Goal: Information Seeking & Learning: Learn about a topic

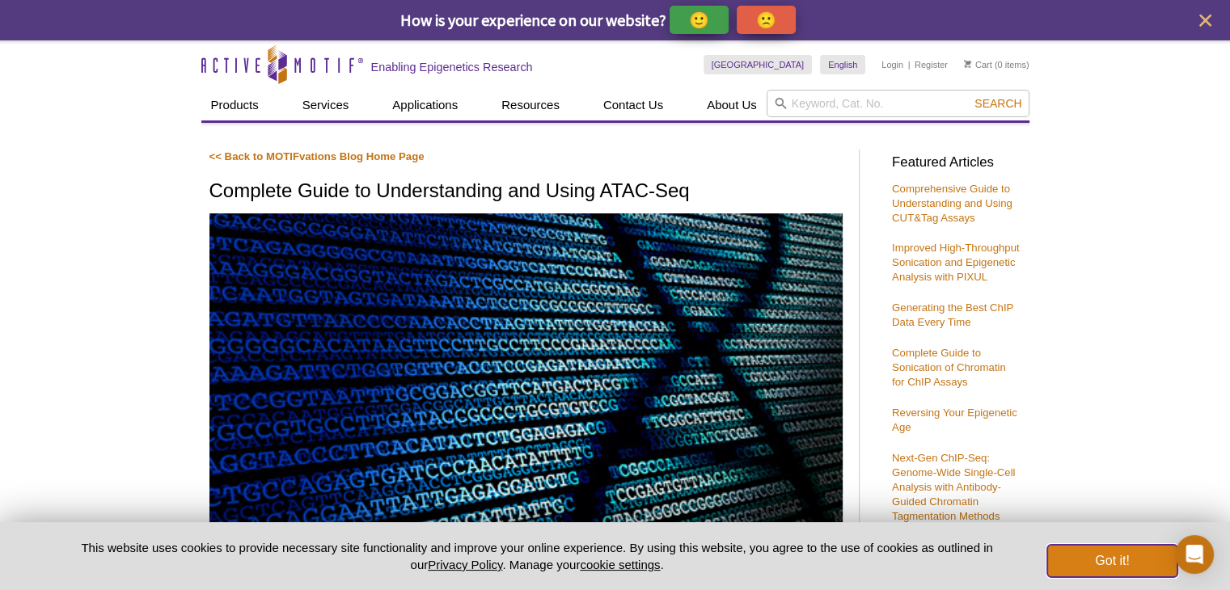
click at [1105, 549] on button "Got it!" at bounding box center [1111, 561] width 129 height 32
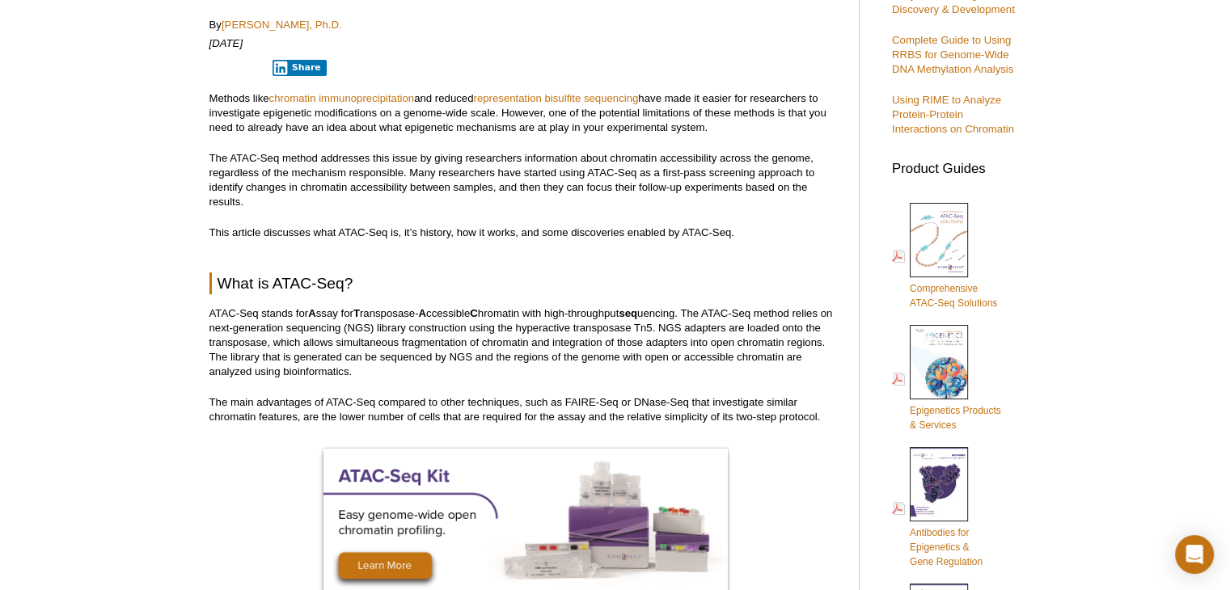
scroll to position [565, 0]
click at [953, 290] on span "Comprehensive ATAC-Seq Solutions" at bounding box center [953, 297] width 87 height 26
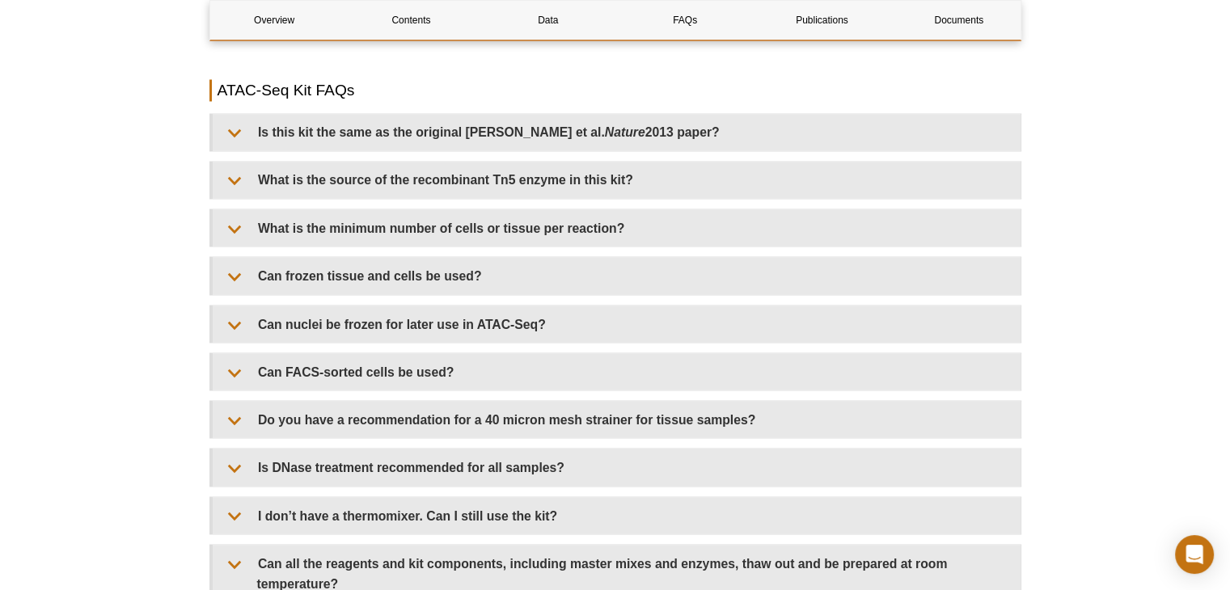
scroll to position [2881, 0]
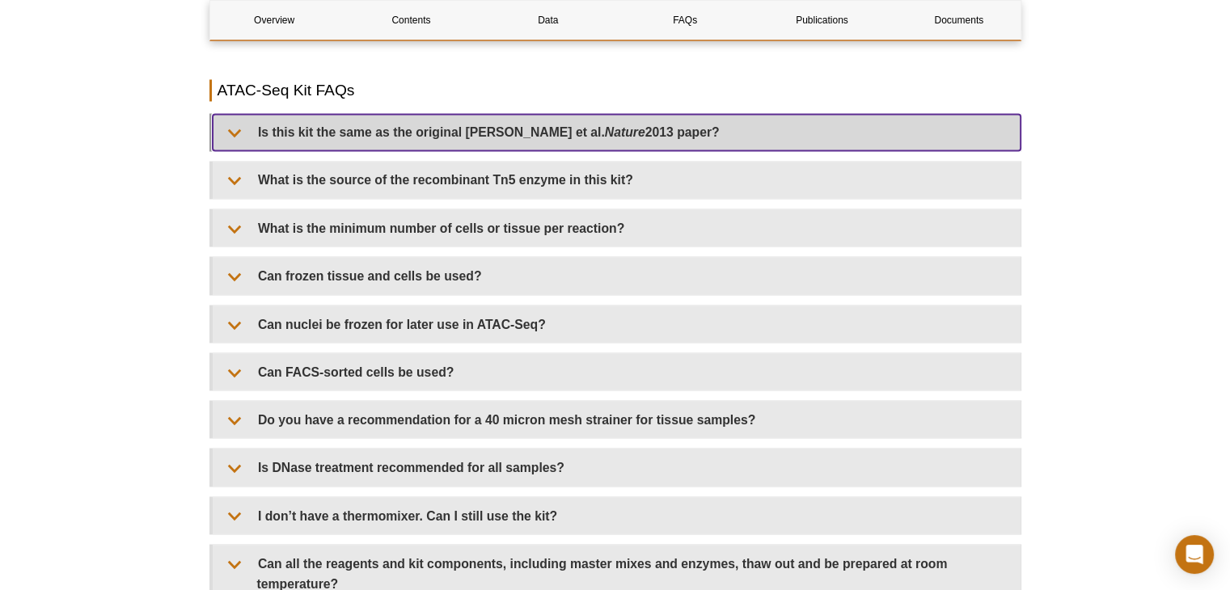
click at [873, 114] on summary "Is this kit the same as the original [PERSON_NAME] et al. Nature 2013 paper?" at bounding box center [617, 132] width 808 height 36
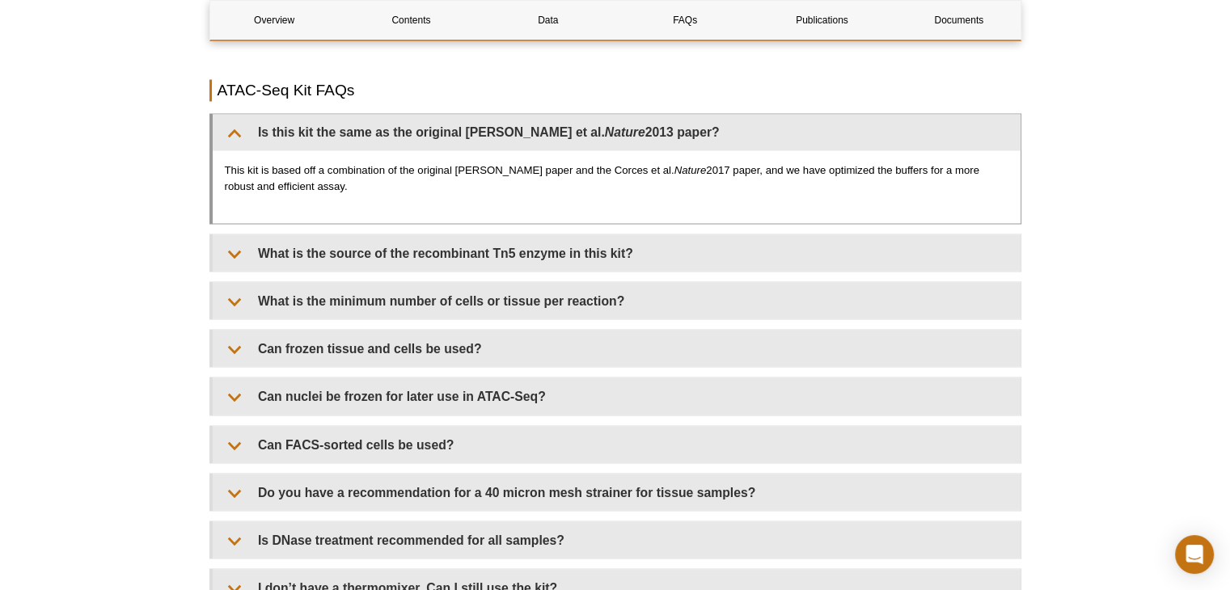
click at [905, 171] on p "This kit is based off a combination of the original [PERSON_NAME] paper and the…" at bounding box center [616, 178] width 783 height 32
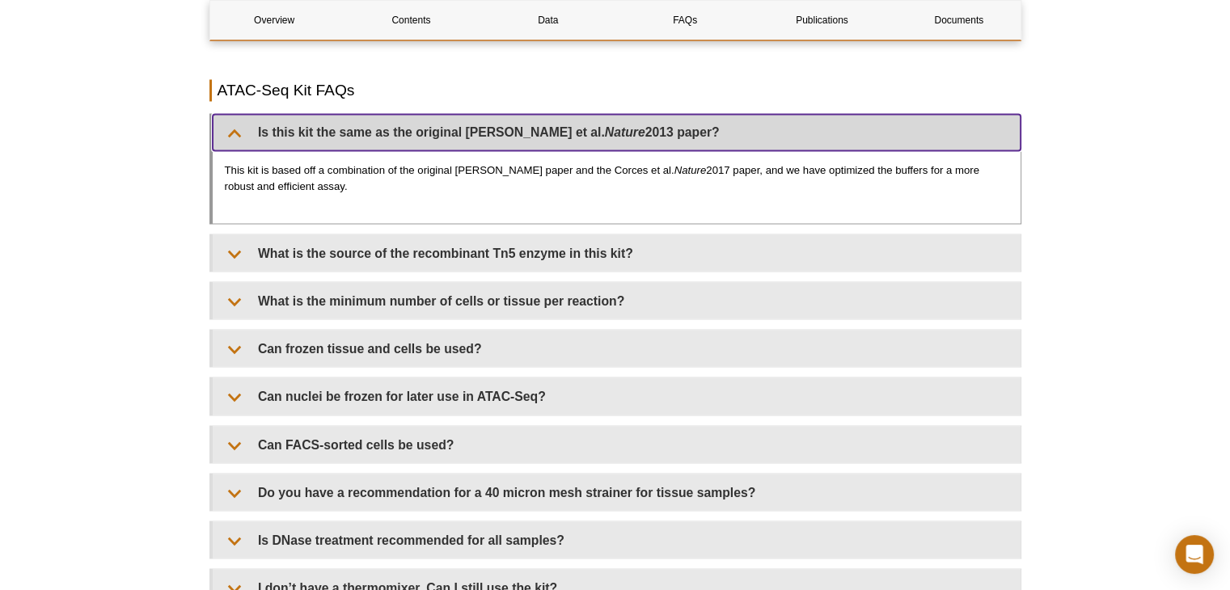
click at [233, 114] on summary "Is this kit the same as the original [PERSON_NAME] et al. Nature 2013 paper?" at bounding box center [617, 132] width 808 height 36
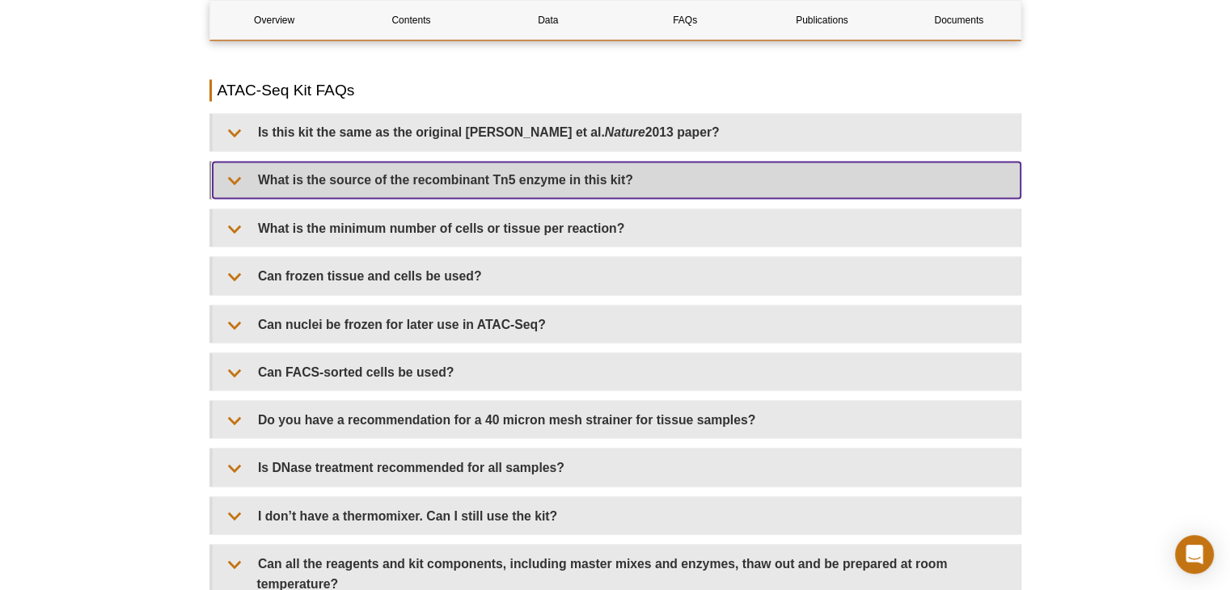
click at [251, 162] on summary "What is the source of the recombinant Tn5 enzyme in this kit?" at bounding box center [617, 180] width 808 height 36
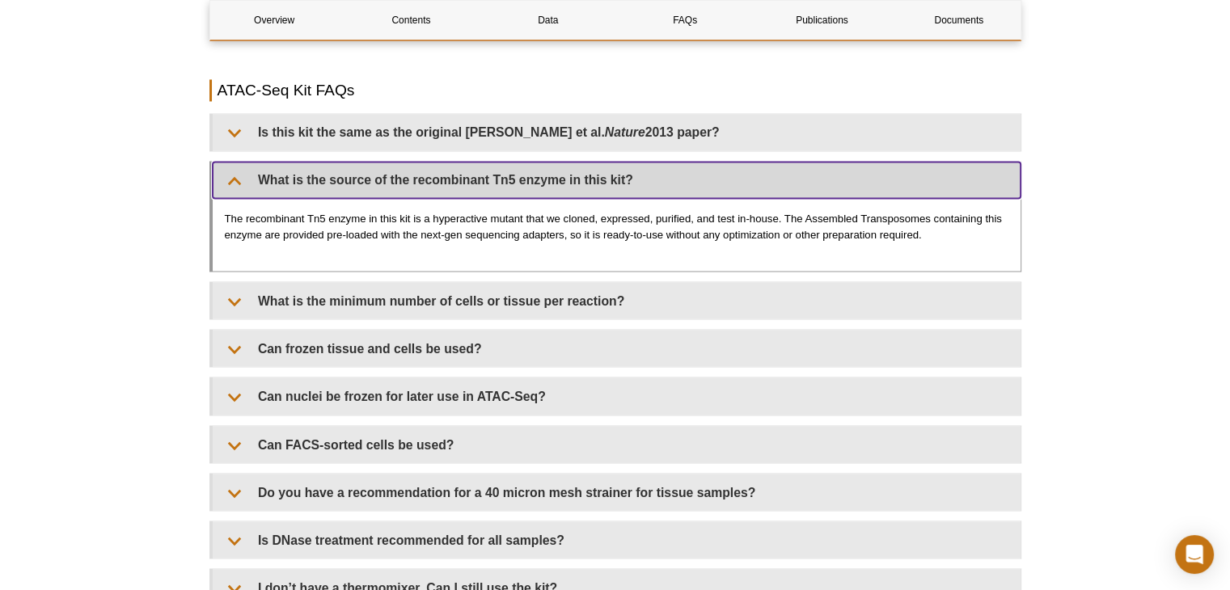
click at [608, 172] on summary "What is the source of the recombinant Tn5 enzyme in this kit?" at bounding box center [617, 180] width 808 height 36
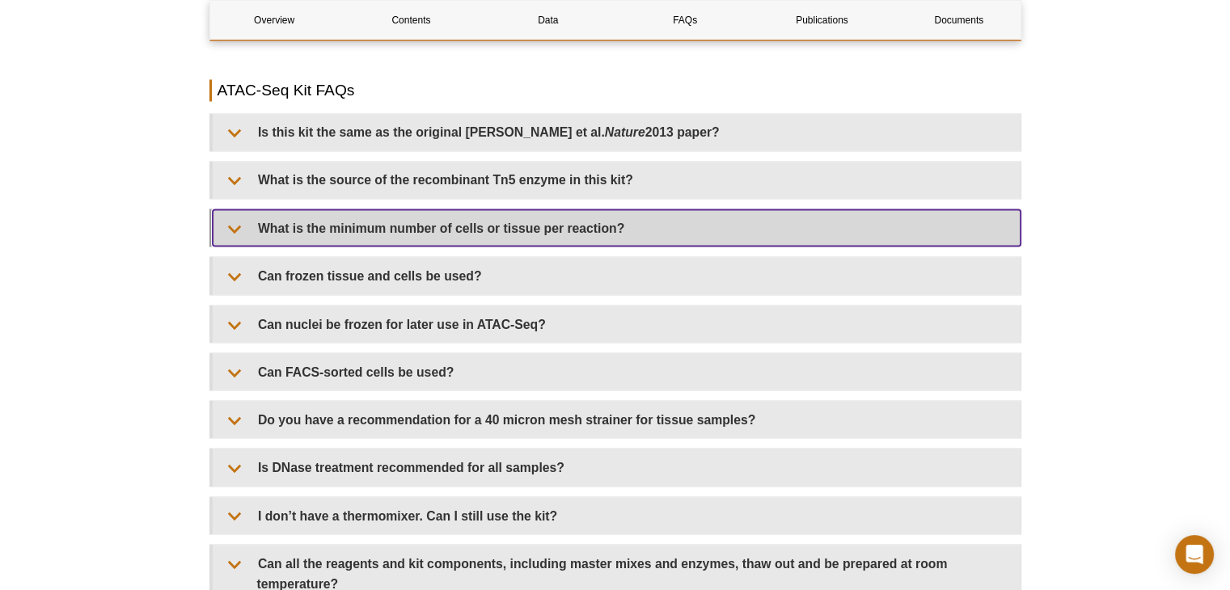
click at [605, 209] on summary "What is the minimum number of cells or tissue per reaction?" at bounding box center [617, 227] width 808 height 36
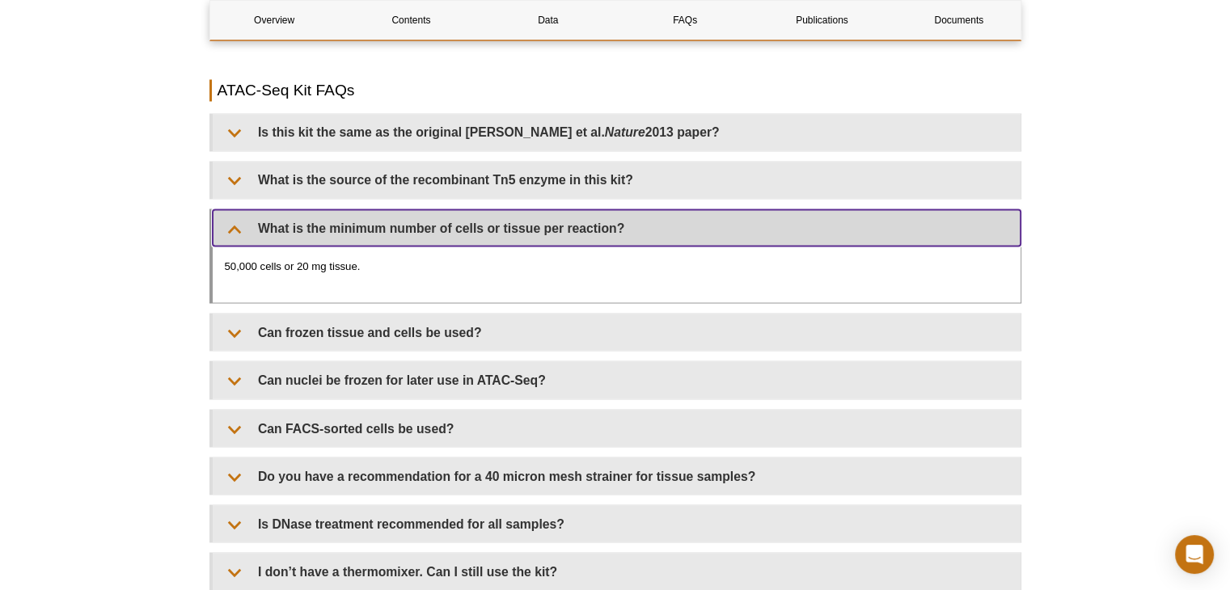
click at [605, 209] on summary "What is the minimum number of cells or tissue per reaction?" at bounding box center [617, 227] width 808 height 36
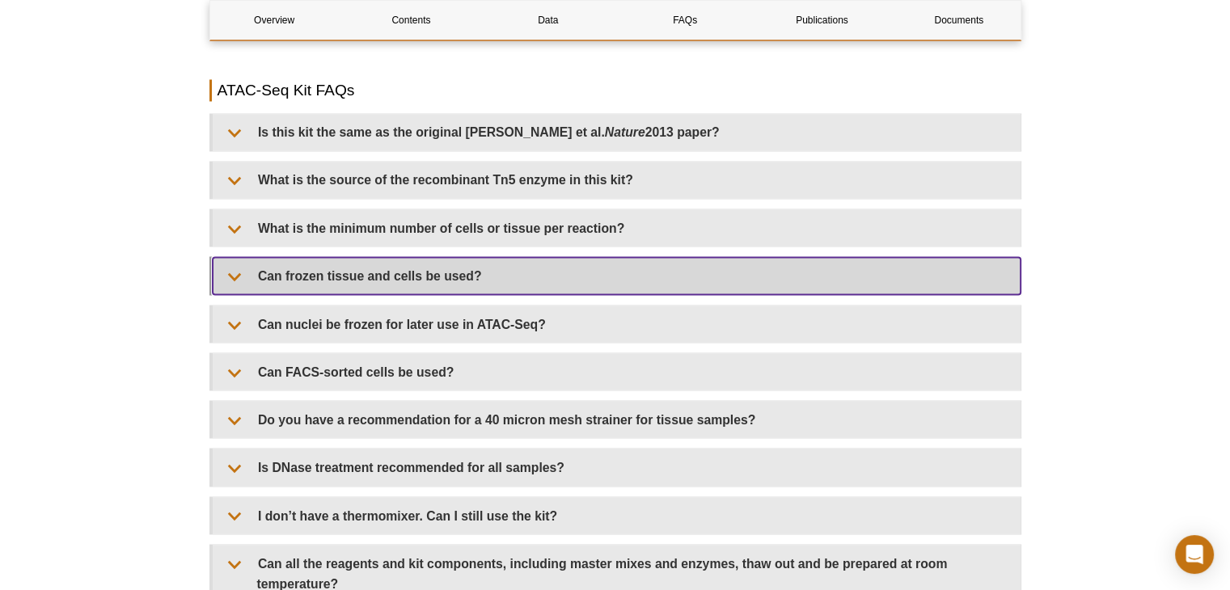
click at [610, 257] on summary "Can frozen tissue and cells be used?" at bounding box center [617, 275] width 808 height 36
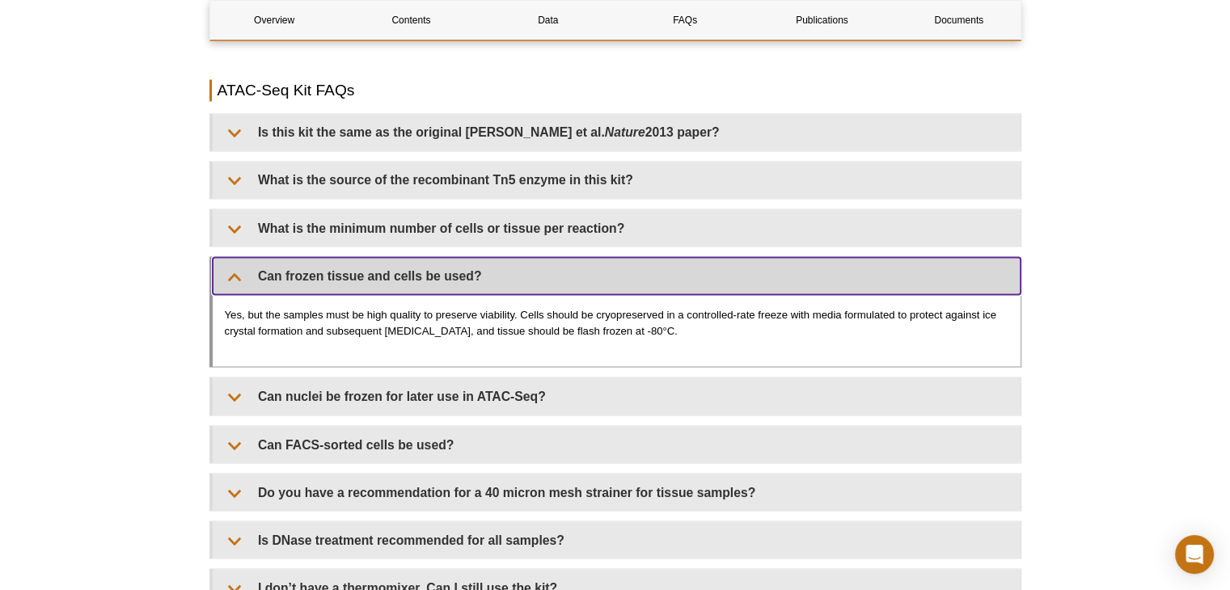
click at [610, 257] on summary "Can frozen tissue and cells be used?" at bounding box center [617, 275] width 808 height 36
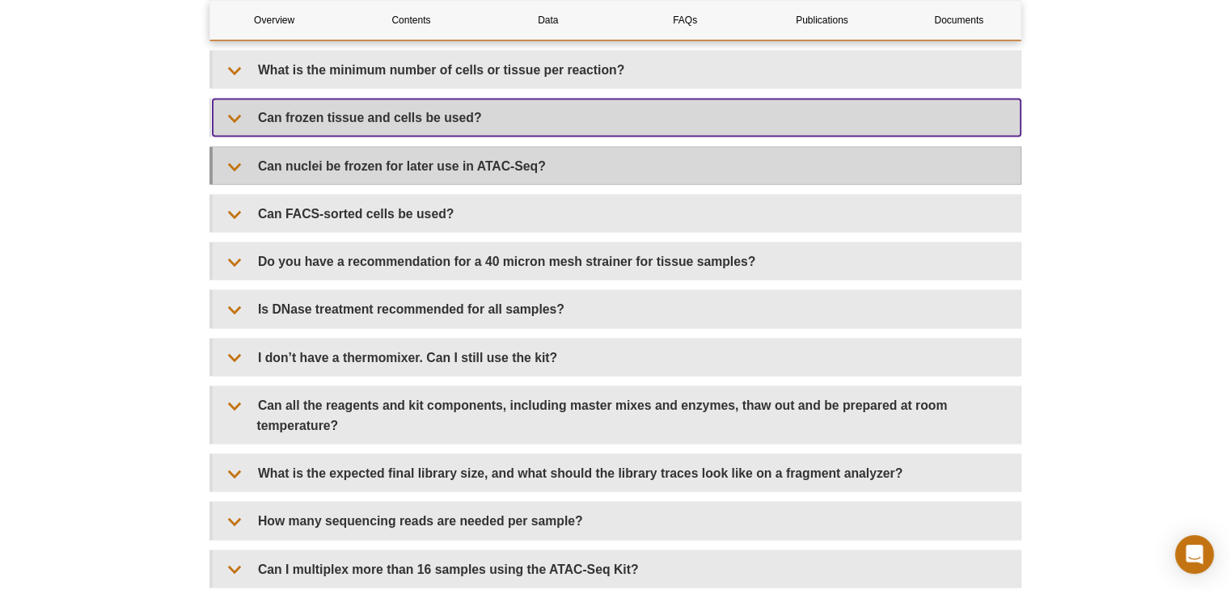
scroll to position [3040, 0]
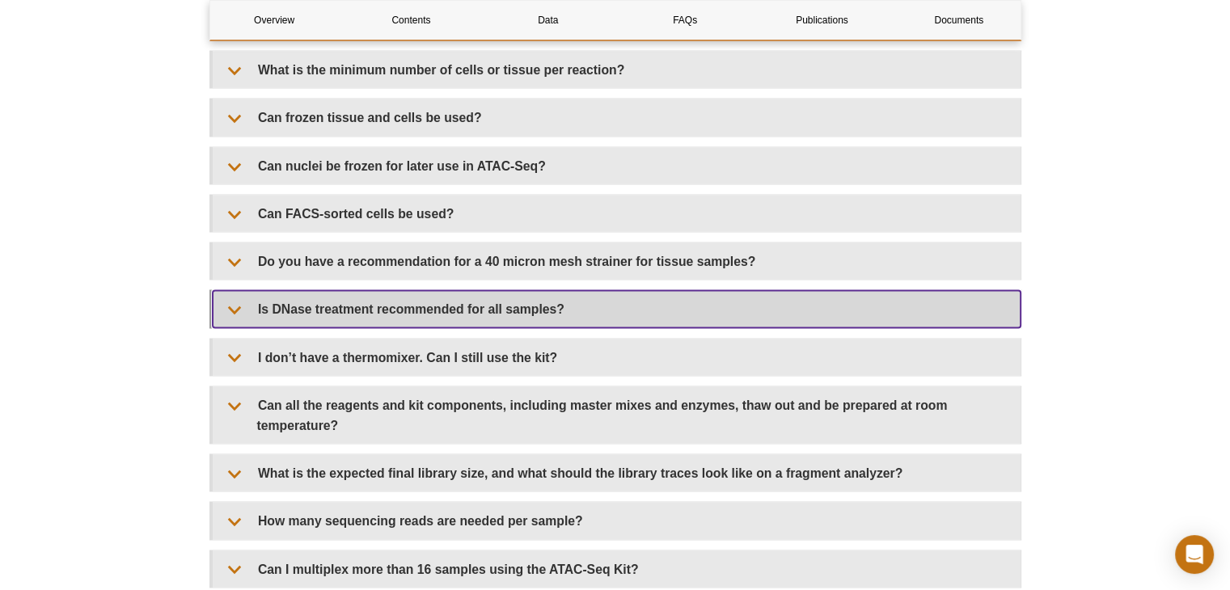
click at [614, 291] on summary "Is DNase treatment recommended for all samples?" at bounding box center [617, 308] width 808 height 36
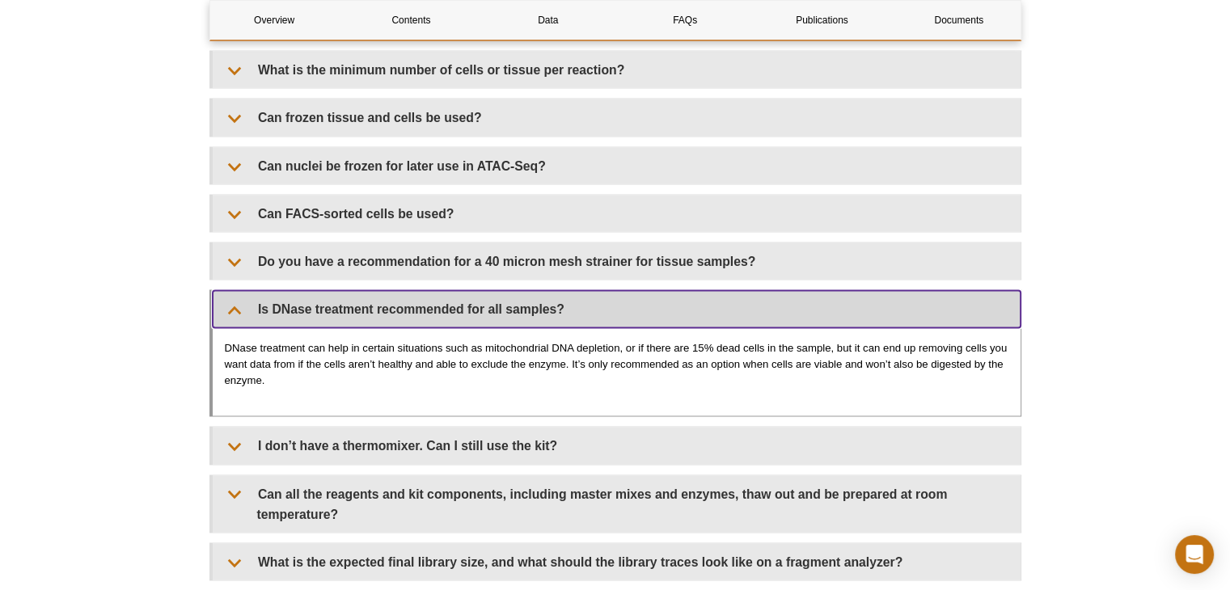
click at [661, 290] on summary "Is DNase treatment recommended for all samples?" at bounding box center [617, 308] width 808 height 36
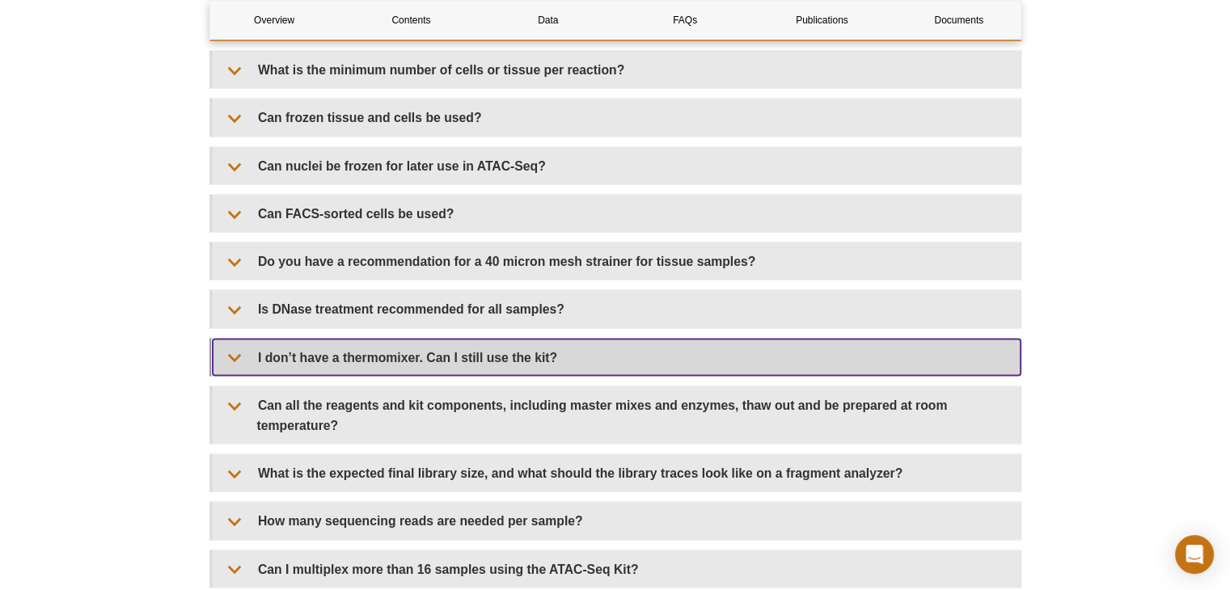
click at [616, 344] on summary "I don’t have a thermomixer. Can I still use the kit?" at bounding box center [617, 357] width 808 height 36
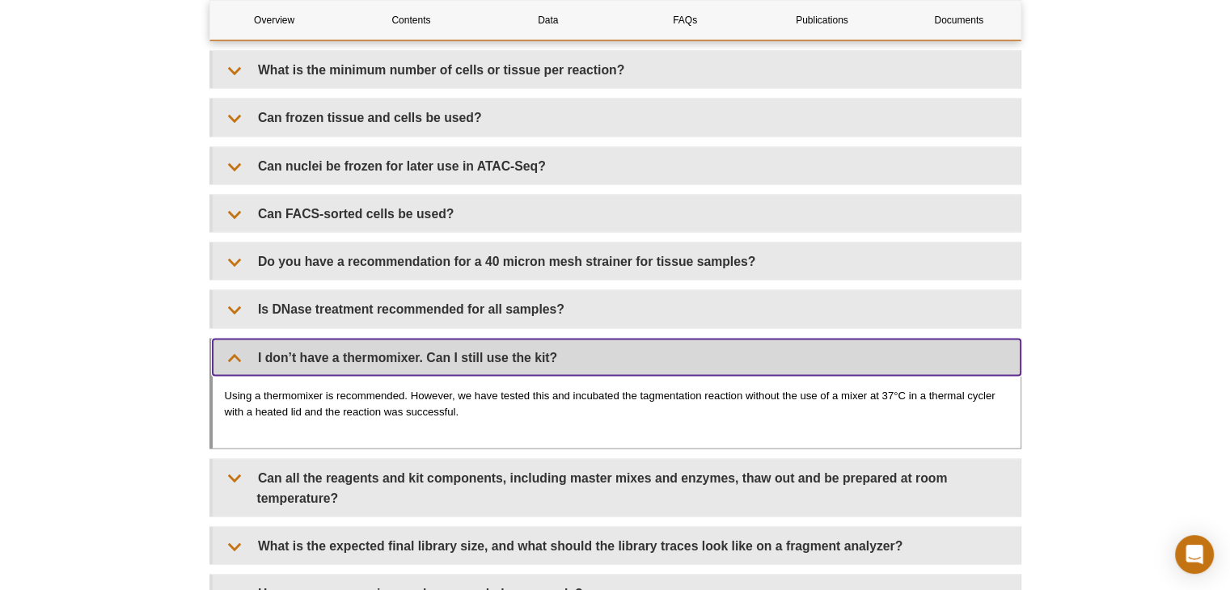
click at [616, 344] on summary "I don’t have a thermomixer. Can I still use the kit?" at bounding box center [617, 357] width 808 height 36
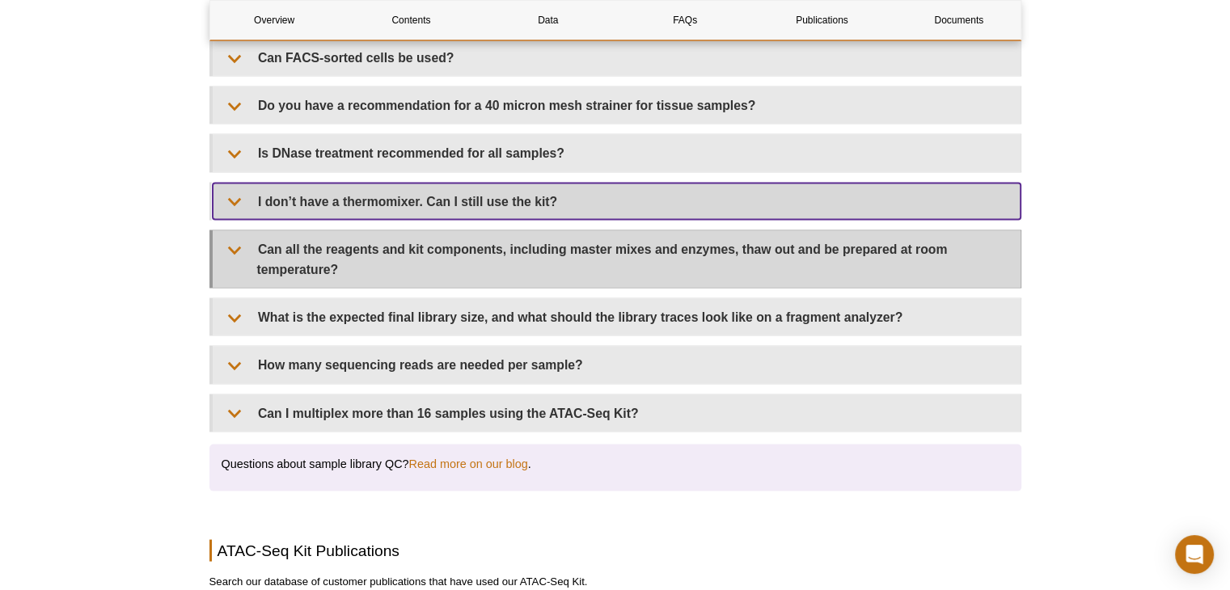
scroll to position [3195, 0]
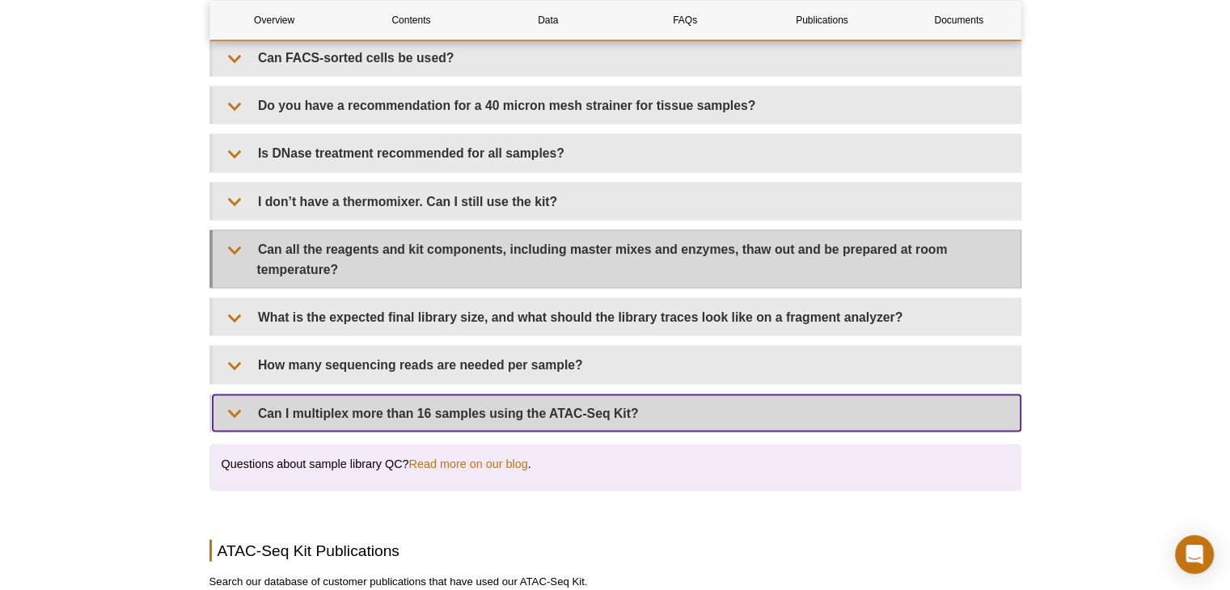
click at [645, 395] on summary "Can I multiplex more than 16 samples using the ATAC-Seq Kit?" at bounding box center [617, 413] width 808 height 36
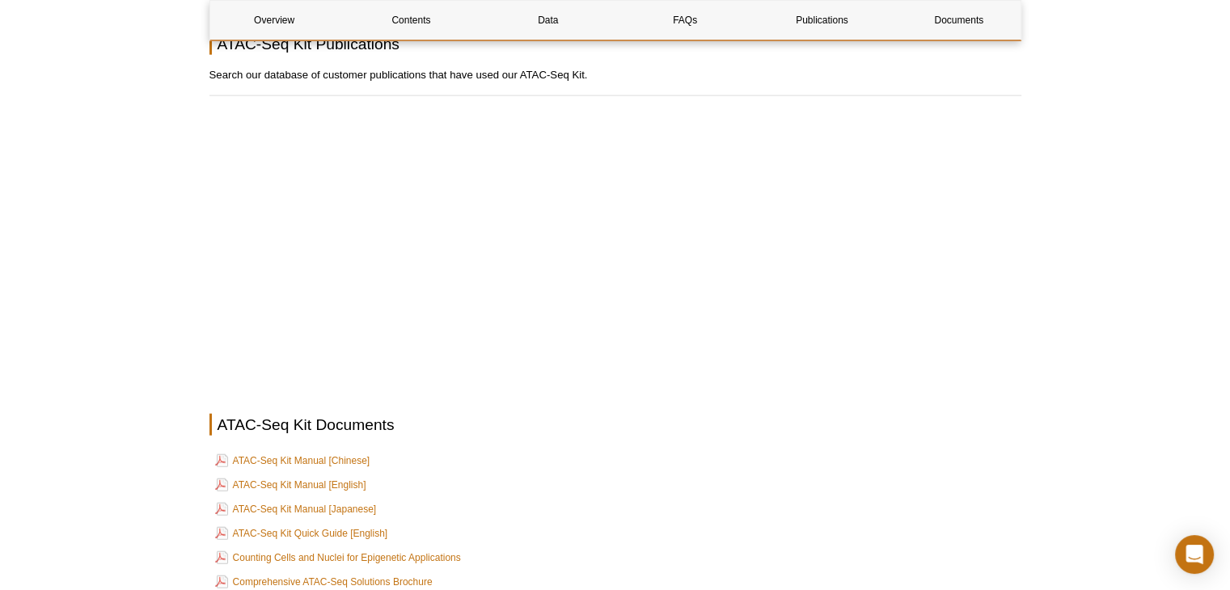
scroll to position [3805, 0]
click at [327, 476] on link "ATAC-Seq Kit Manual [English]" at bounding box center [290, 485] width 151 height 19
